Goal: Navigation & Orientation: Find specific page/section

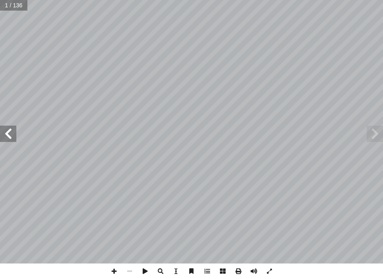
click at [3, 135] on span at bounding box center [8, 134] width 16 height 16
drag, startPoint x: 220, startPoint y: 267, endPoint x: 225, endPoint y: 265, distance: 5.3
click at [225, 265] on span at bounding box center [223, 272] width 16 height 16
click at [115, 268] on span at bounding box center [114, 272] width 16 height 16
click at [10, 127] on span at bounding box center [8, 134] width 16 height 16
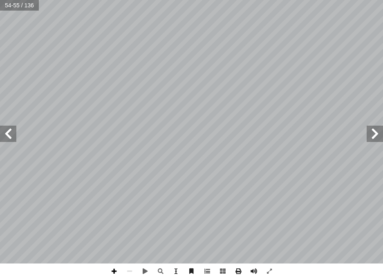
click at [115, 270] on span at bounding box center [114, 272] width 16 height 16
click at [5, 130] on span at bounding box center [8, 134] width 16 height 16
click at [168, 0] on html "الصفحة الرئيسية الصف الأول الصف الثاني الصف الثالث الصف الرابع الصف الخامس الصف…" at bounding box center [191, 27] width 383 height 55
click at [13, 133] on span at bounding box center [8, 134] width 16 height 16
click at [8, 129] on span at bounding box center [8, 134] width 16 height 16
